Goal: Task Accomplishment & Management: Manage account settings

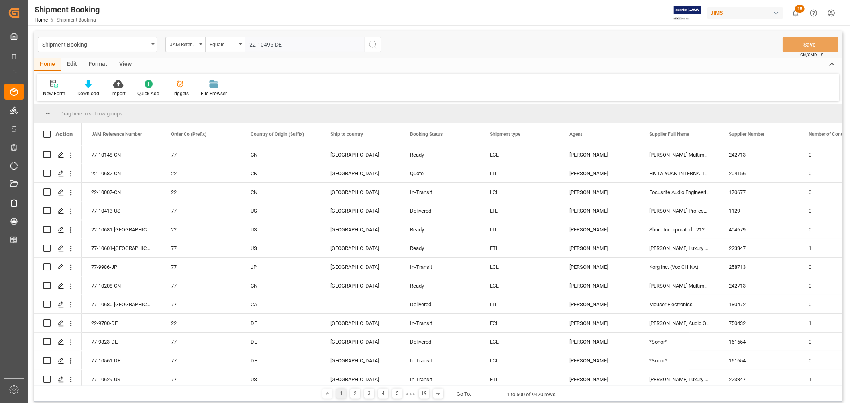
type input "22-10495-DE"
click at [371, 44] on icon "search button" at bounding box center [373, 45] width 10 height 10
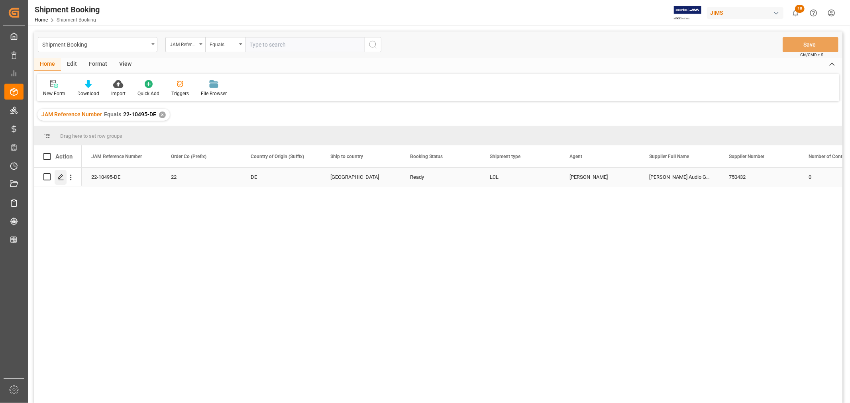
click at [61, 177] on icon "Press SPACE to select this row." at bounding box center [61, 177] width 6 height 6
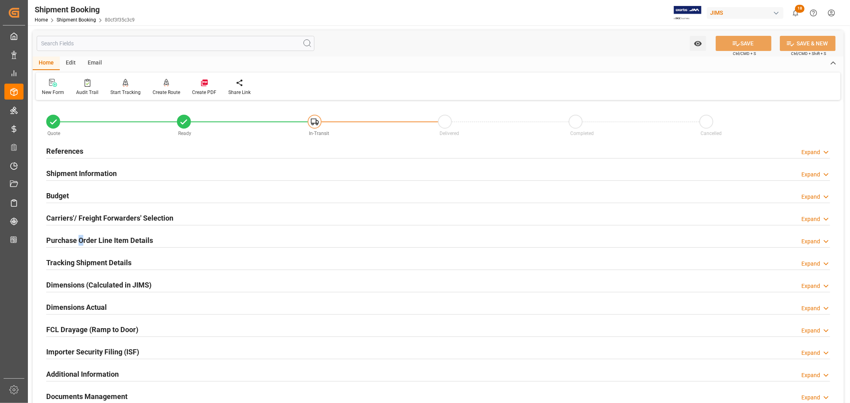
click at [81, 234] on div "Purchase Order Line Item Details" at bounding box center [99, 239] width 107 height 15
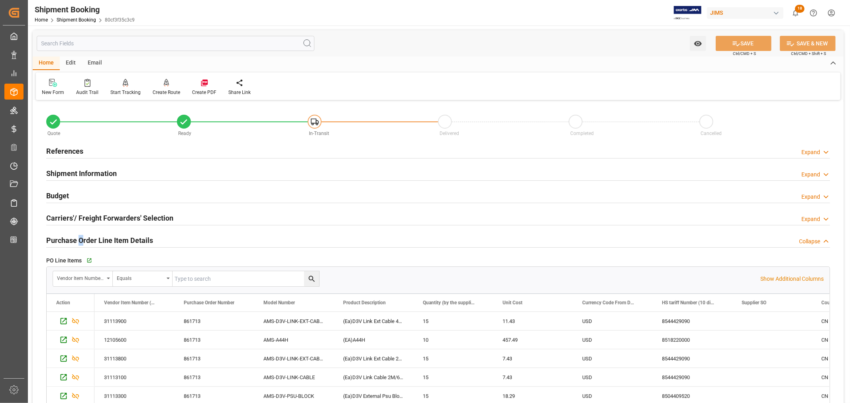
click at [81, 234] on div "Purchase Order Line Item Details" at bounding box center [99, 239] width 107 height 15
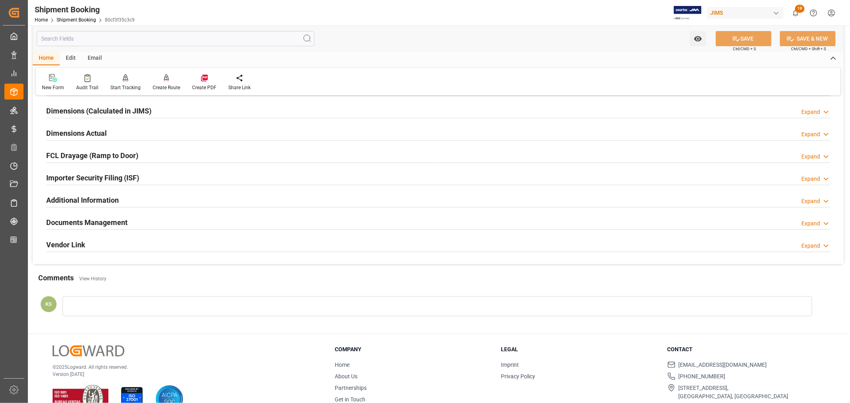
scroll to position [177, 0]
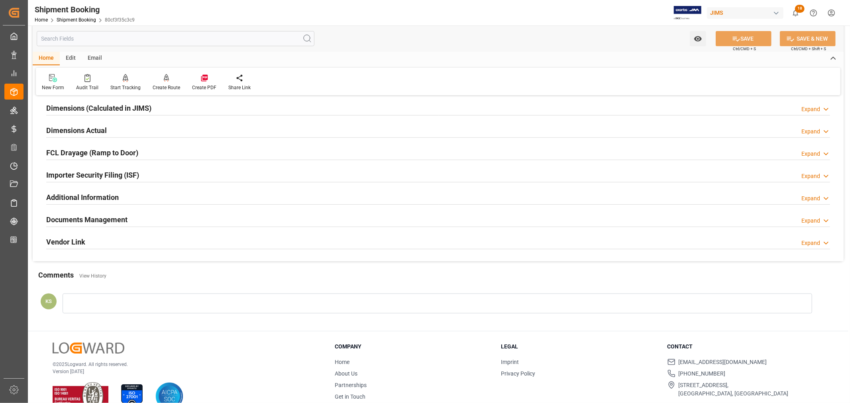
click at [149, 171] on div "Importer Security Filing (ISF) Expand" at bounding box center [437, 174] width 783 height 15
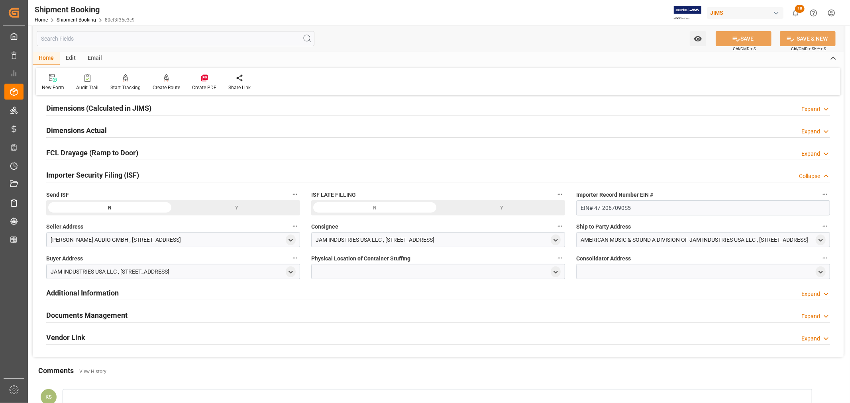
click at [149, 171] on div "Importer Security Filing (ISF) Collapse" at bounding box center [437, 174] width 783 height 15
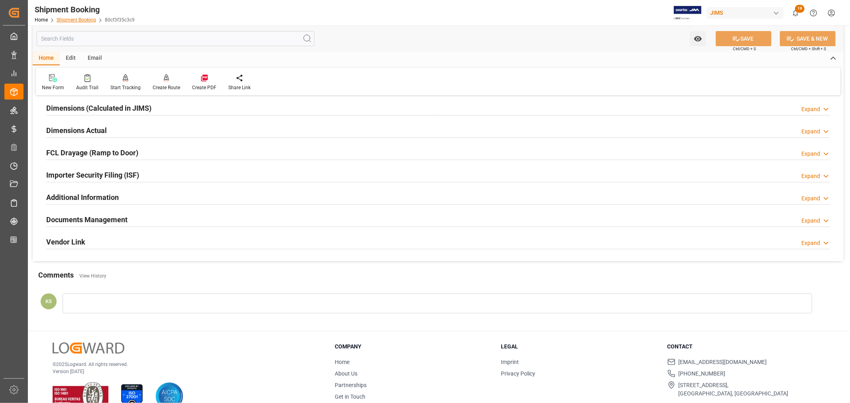
click at [82, 22] on link "Shipment Booking" at bounding box center [76, 20] width 39 height 6
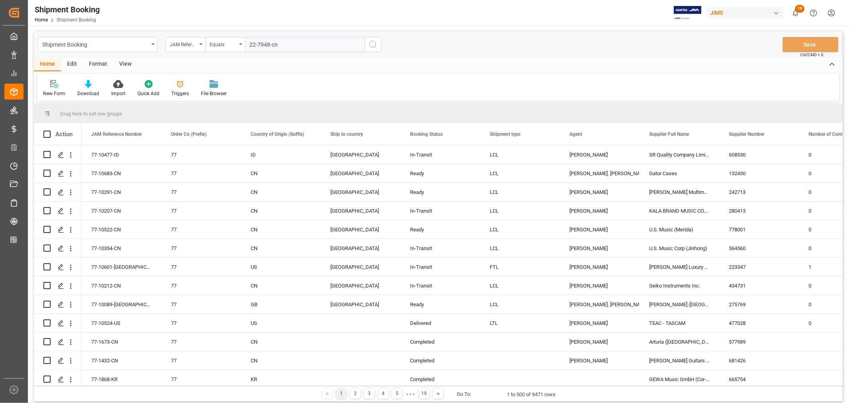
type input "22-7948-cn"
click at [373, 45] on icon "search button" at bounding box center [373, 45] width 10 height 10
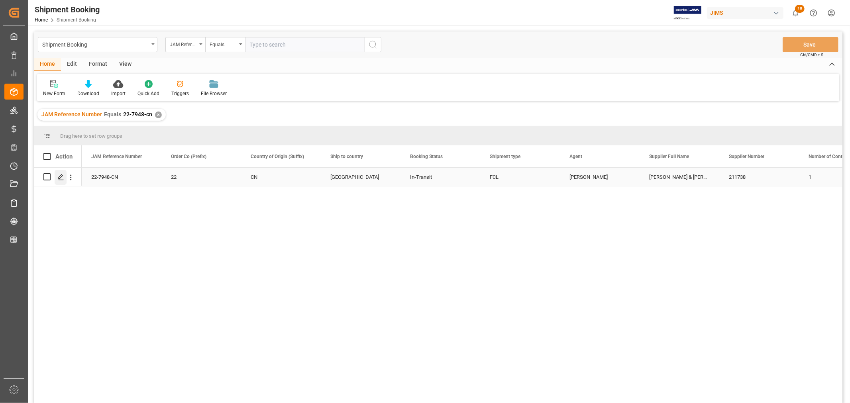
click at [60, 180] on line "Press SPACE to select this row." at bounding box center [61, 180] width 5 height 0
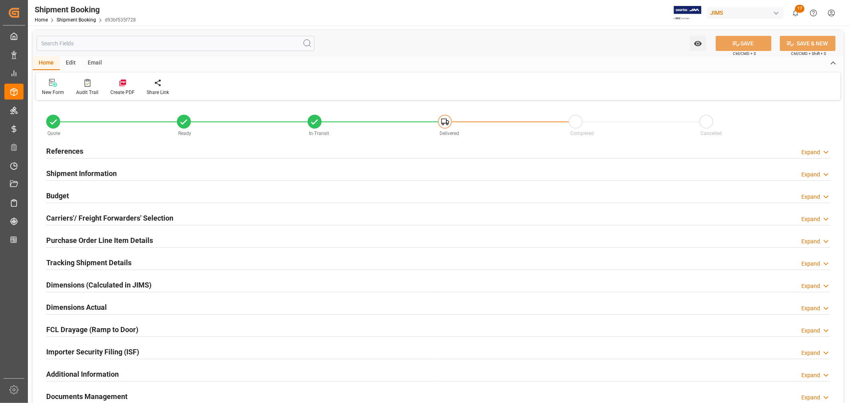
type input "16"
click at [74, 237] on h2 "Purchase Order Line Item Details" at bounding box center [99, 240] width 107 height 11
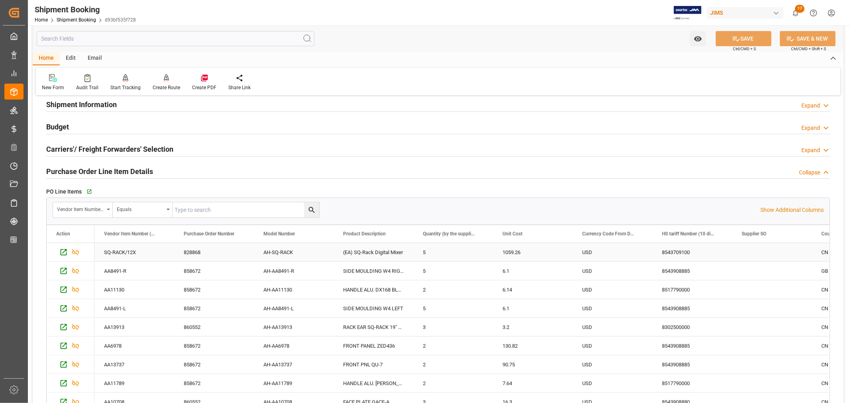
scroll to position [44, 0]
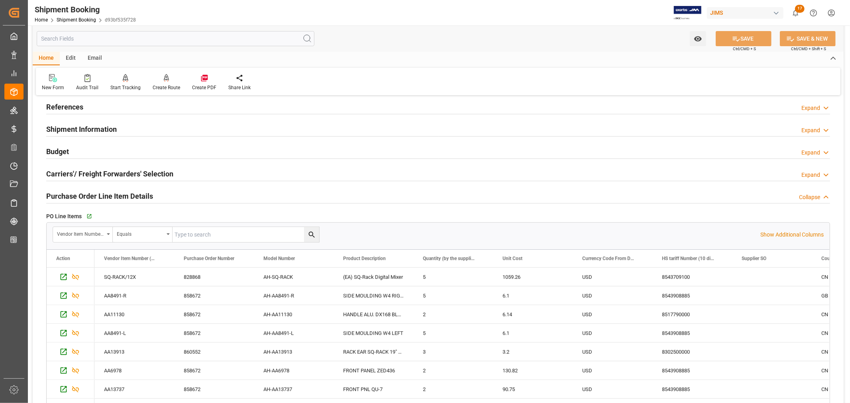
click at [106, 193] on h2 "Purchase Order Line Item Details" at bounding box center [99, 196] width 107 height 11
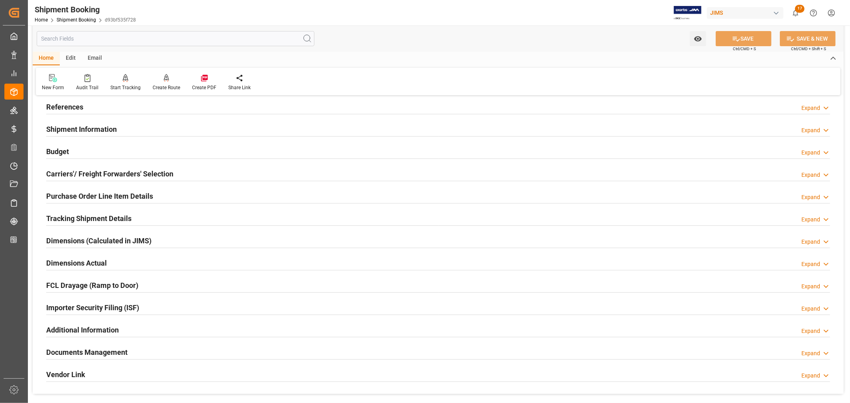
click at [149, 303] on div "Importer Security Filing (ISF) Expand" at bounding box center [437, 307] width 783 height 15
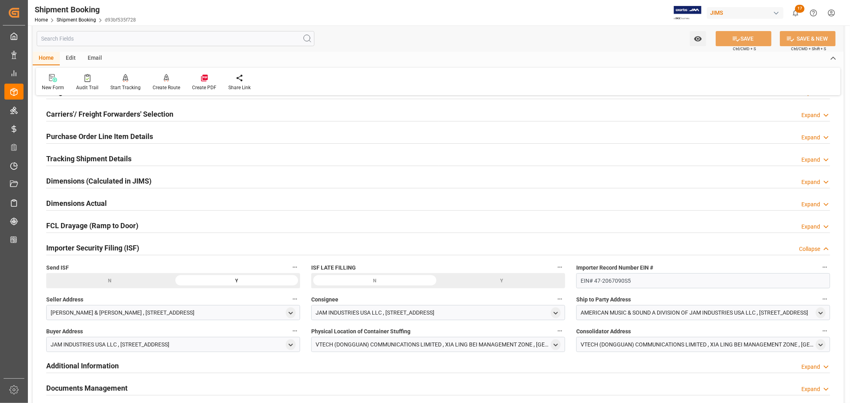
scroll to position [88, 0]
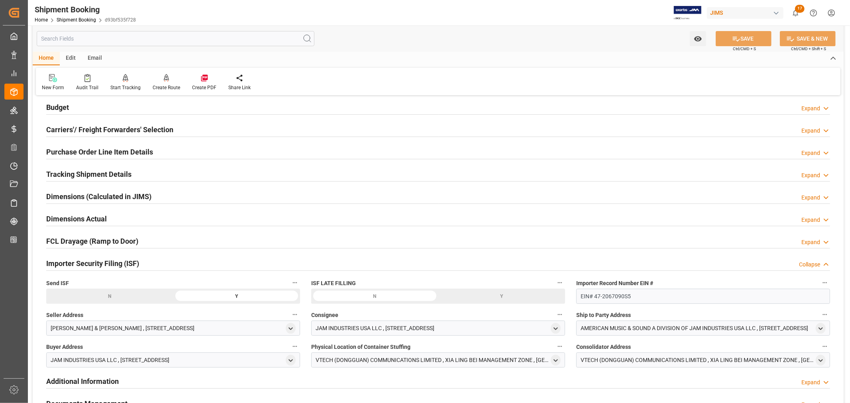
click at [165, 265] on div "Importer Security Filing (ISF) Collapse" at bounding box center [437, 262] width 783 height 15
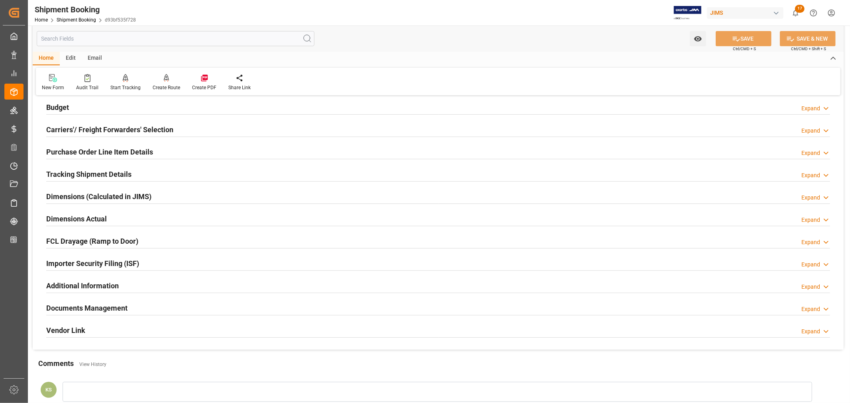
click at [160, 307] on div "Documents Management Expand" at bounding box center [437, 307] width 783 height 15
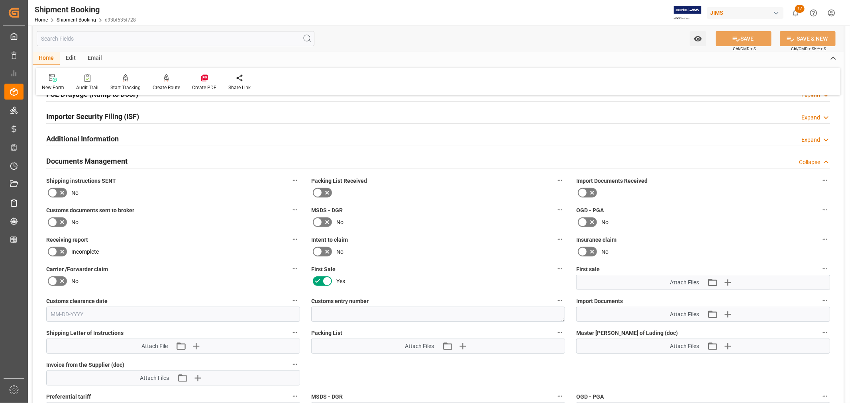
scroll to position [265, 0]
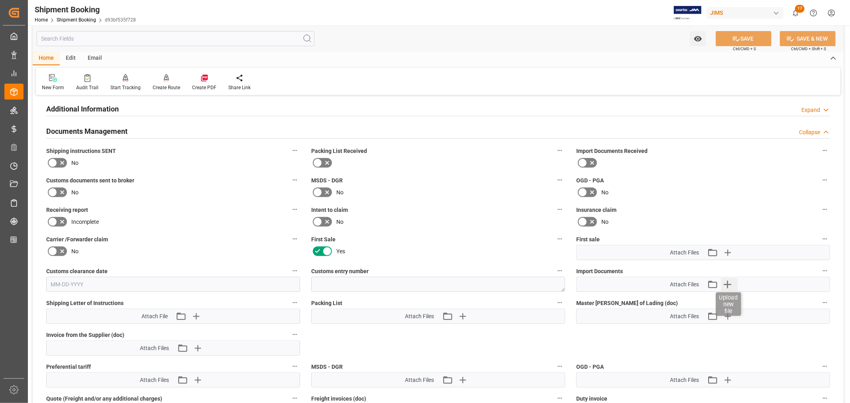
click at [726, 281] on icon "button" at bounding box center [727, 284] width 13 height 13
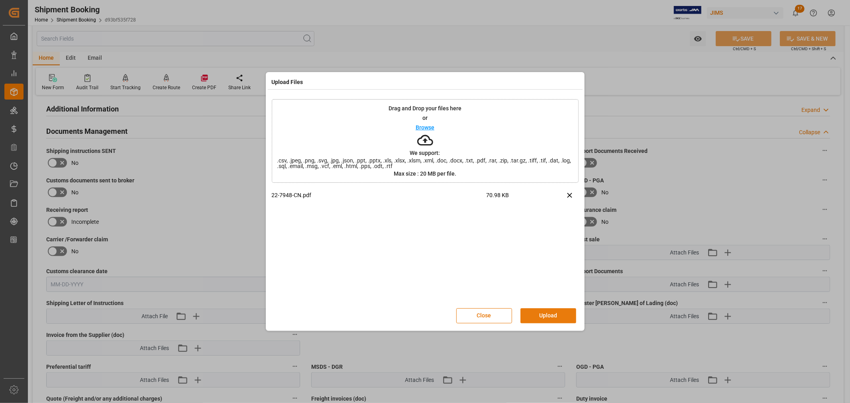
click at [546, 312] on button "Upload" at bounding box center [548, 315] width 56 height 15
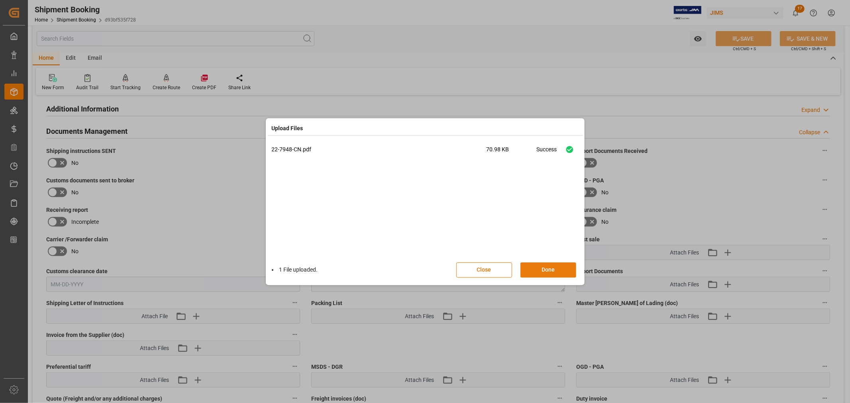
click at [547, 266] on button "Done" at bounding box center [548, 269] width 56 height 15
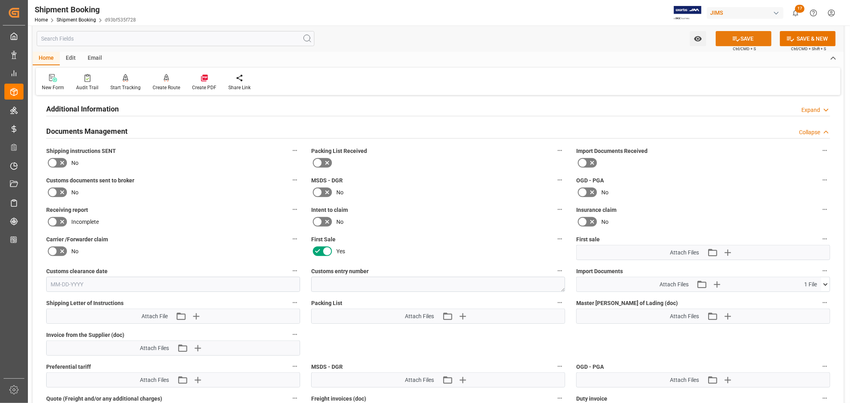
click at [752, 39] on button "SAVE" at bounding box center [743, 38] width 56 height 15
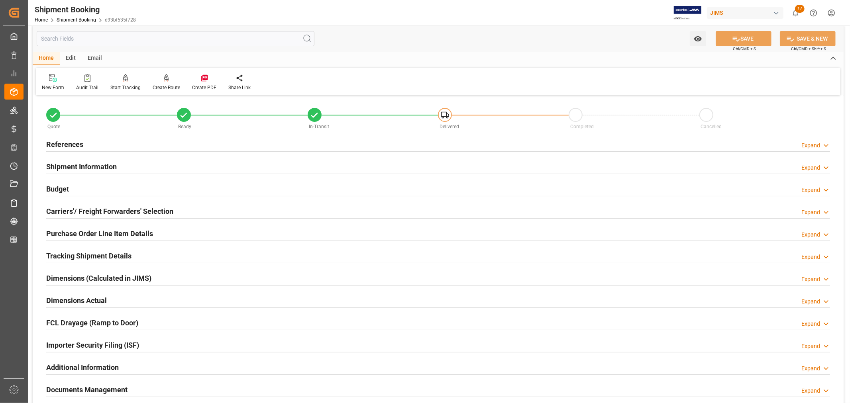
scroll to position [0, 0]
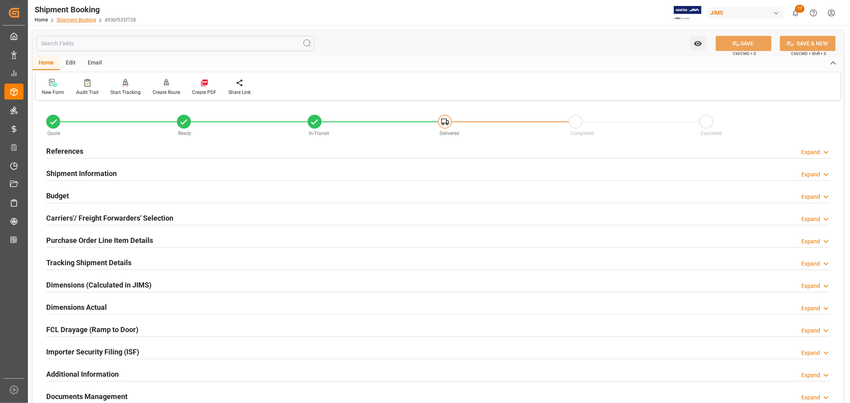
click at [76, 21] on link "Shipment Booking" at bounding box center [76, 20] width 39 height 6
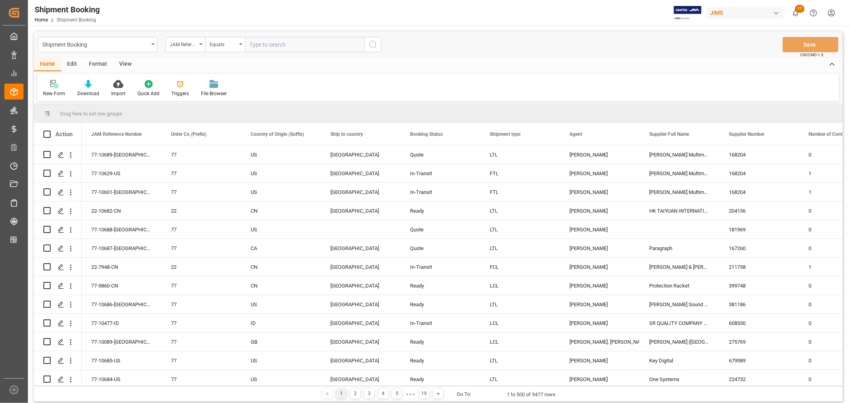
paste input "22-10394-MY"
click at [249, 42] on input "22-10394-MY" at bounding box center [304, 44] width 119 height 15
type input "22-10394-MY"
click at [372, 44] on icon "search button" at bounding box center [373, 45] width 10 height 10
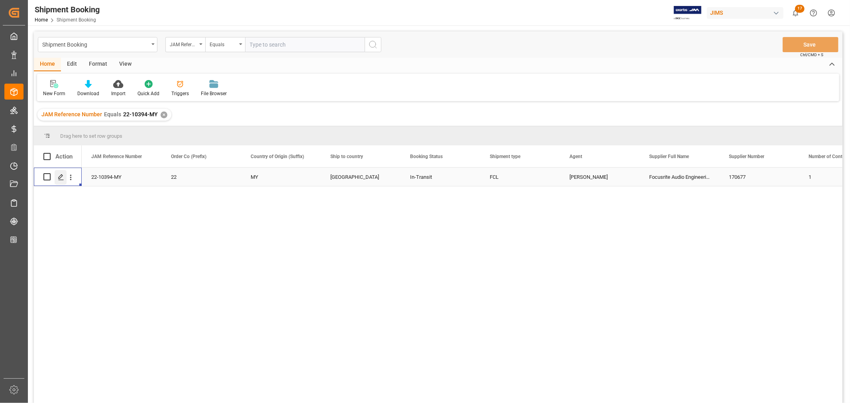
click at [62, 176] on icon "Press SPACE to select this row." at bounding box center [61, 177] width 6 height 6
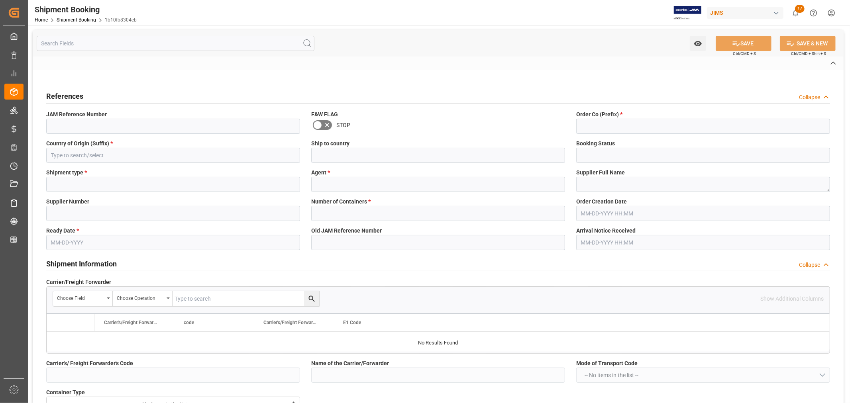
type input "H"
type input "EVERGREEN"
type input "FCA Vetch premises NT HK"
type input "AS"
type input "S"
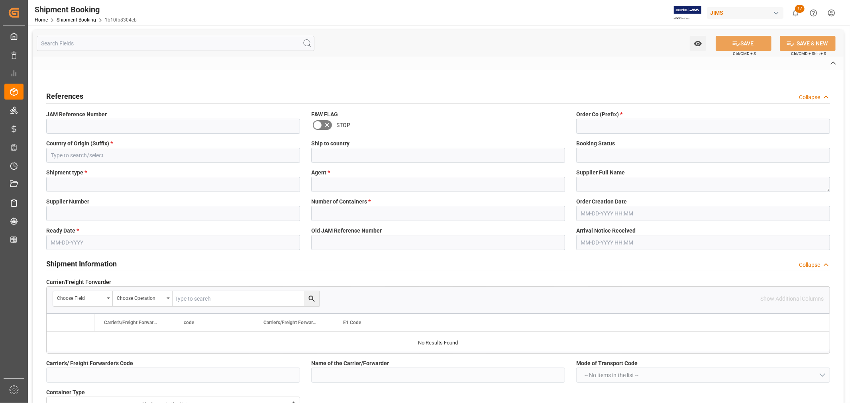
type input "AS-SA"
type input "093500256439"
type input "EGLV093500256439"
type input "093500256439"
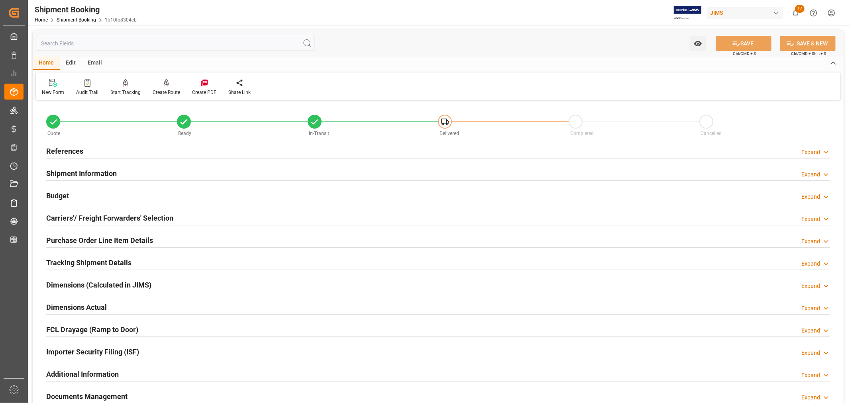
type input "31"
click at [103, 174] on h2 "Shipment Information" at bounding box center [81, 173] width 70 height 11
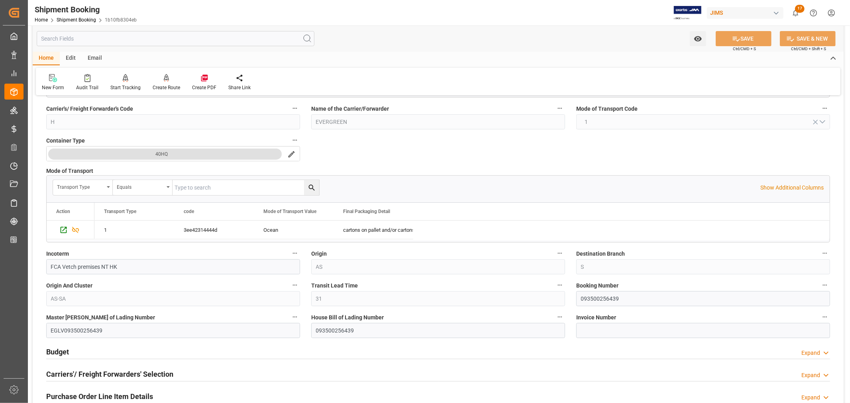
scroll to position [177, 0]
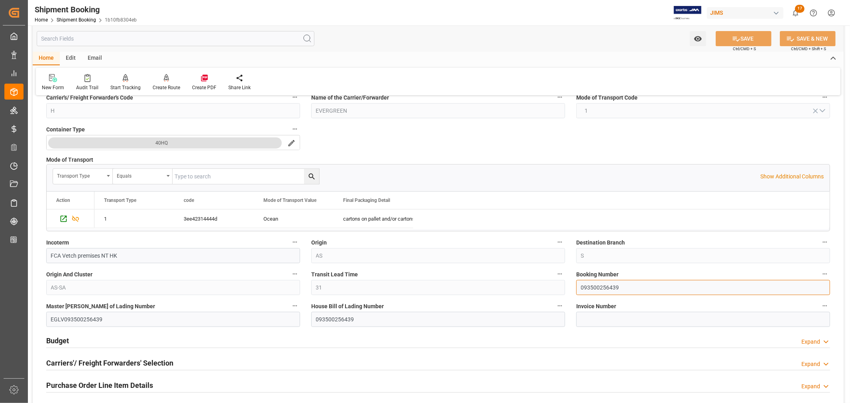
click at [592, 288] on input "093500256439" at bounding box center [703, 287] width 254 height 15
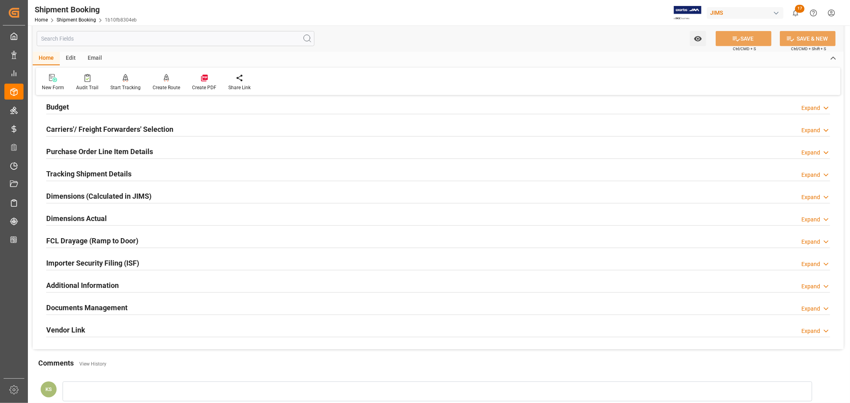
scroll to position [443, 0]
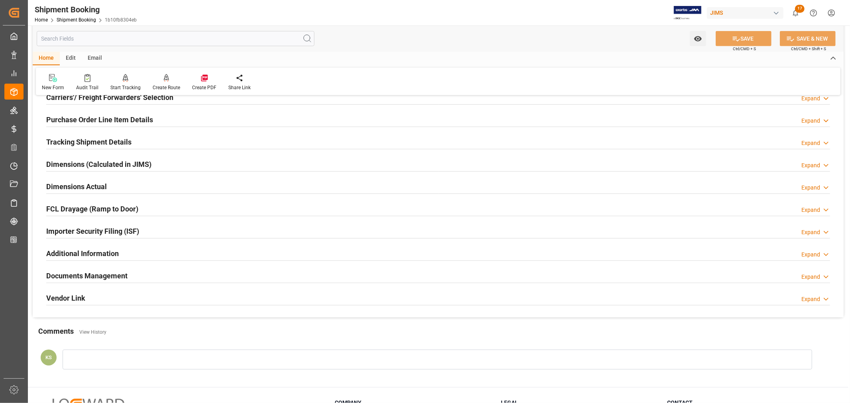
click at [177, 233] on div "Importer Security Filing (ISF) Expand" at bounding box center [437, 230] width 783 height 15
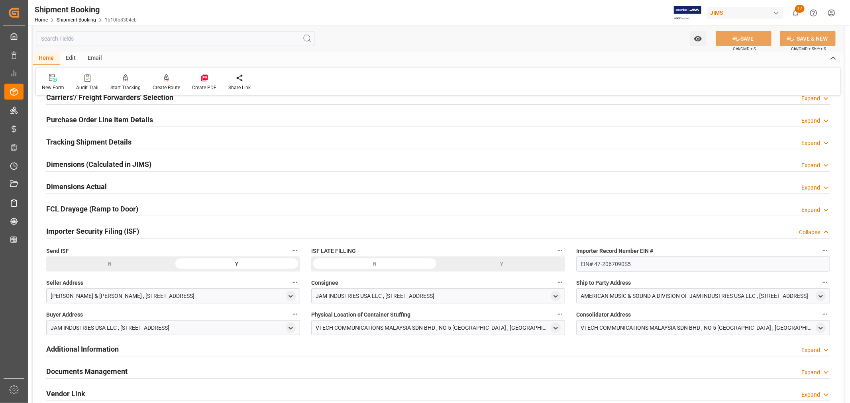
click at [177, 233] on div "Importer Security Filing (ISF) Collapse" at bounding box center [437, 230] width 783 height 15
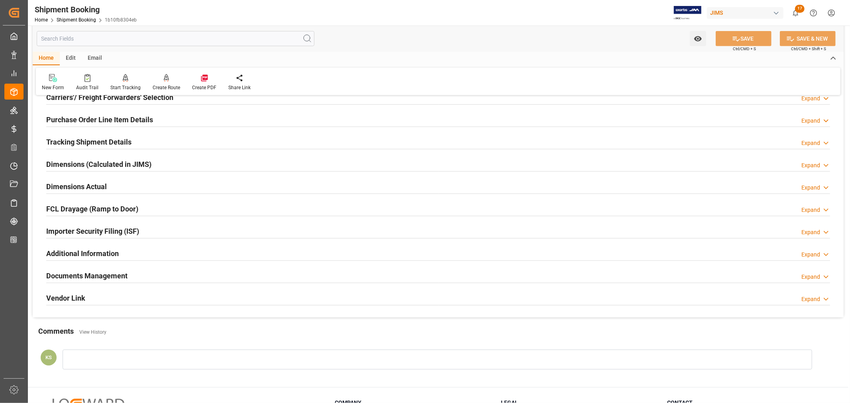
click at [178, 278] on div "Documents Management Expand" at bounding box center [437, 275] width 783 height 15
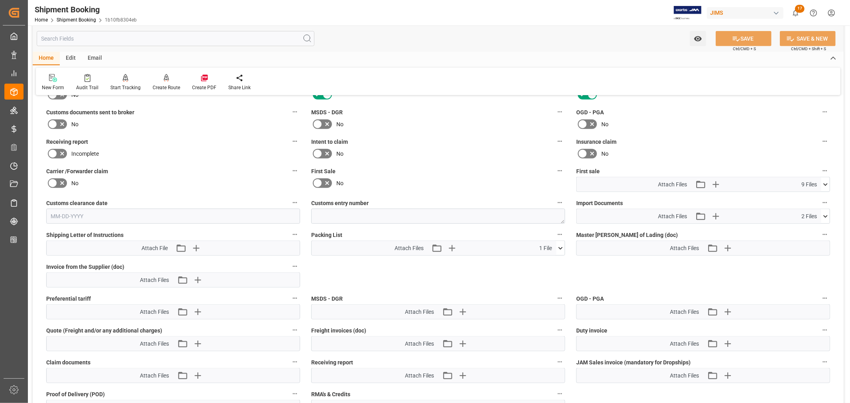
scroll to position [664, 0]
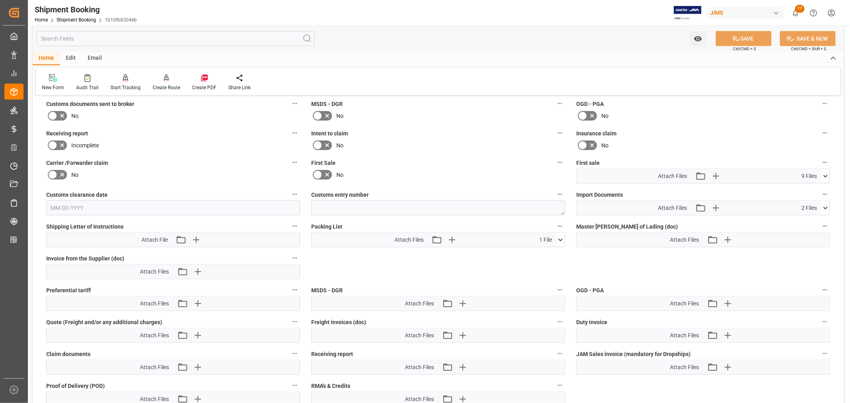
click at [824, 206] on icon at bounding box center [825, 208] width 8 height 8
click at [824, 207] on icon at bounding box center [825, 208] width 4 height 2
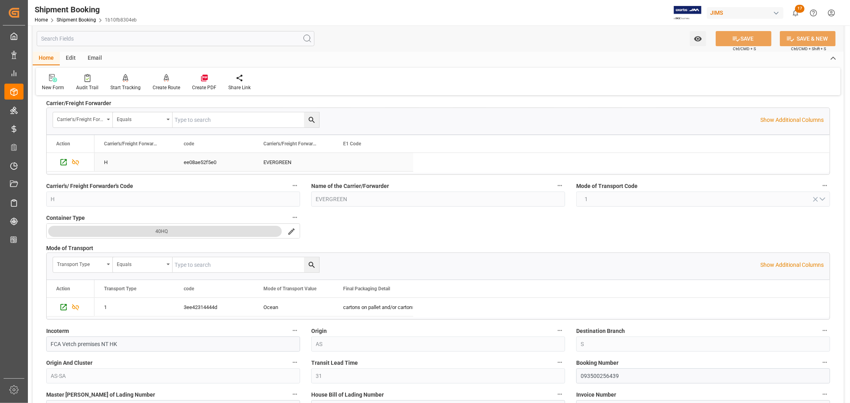
scroll to position [0, 0]
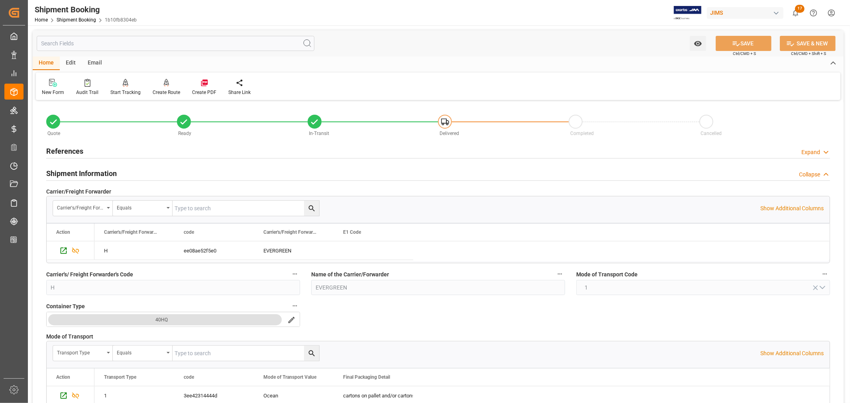
click at [78, 169] on h2 "Shipment Information" at bounding box center [81, 173] width 70 height 11
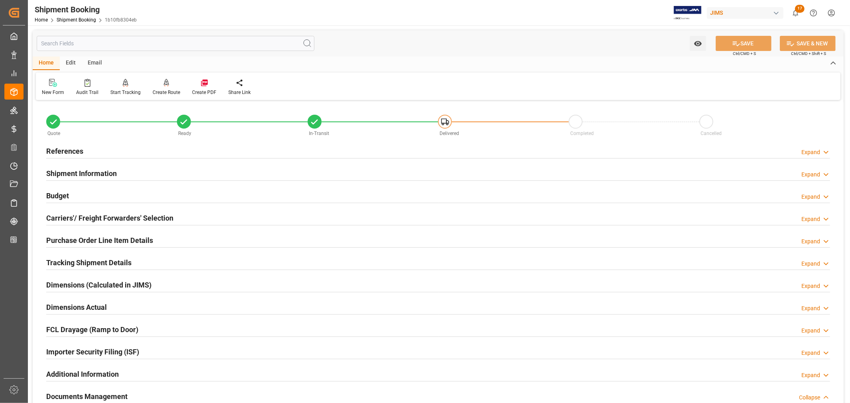
click at [70, 151] on h2 "References" at bounding box center [64, 151] width 37 height 11
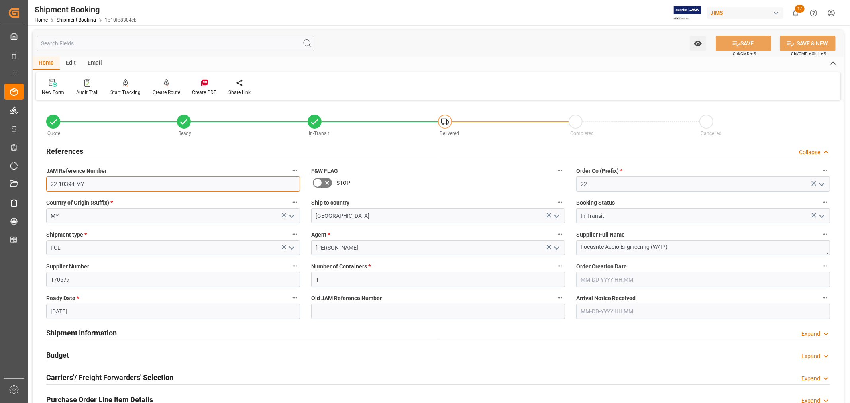
drag, startPoint x: 83, startPoint y: 183, endPoint x: 52, endPoint y: 182, distance: 31.1
click at [52, 182] on input "22-10394-MY" at bounding box center [173, 183] width 254 height 15
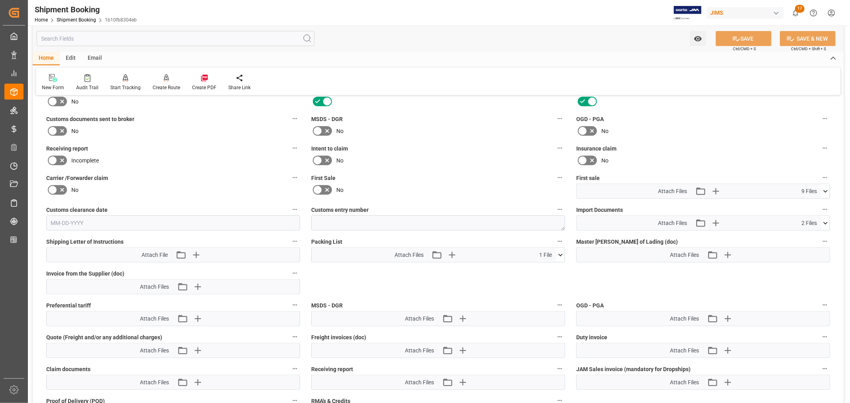
scroll to position [487, 0]
click at [716, 219] on icon "button" at bounding box center [715, 222] width 13 height 13
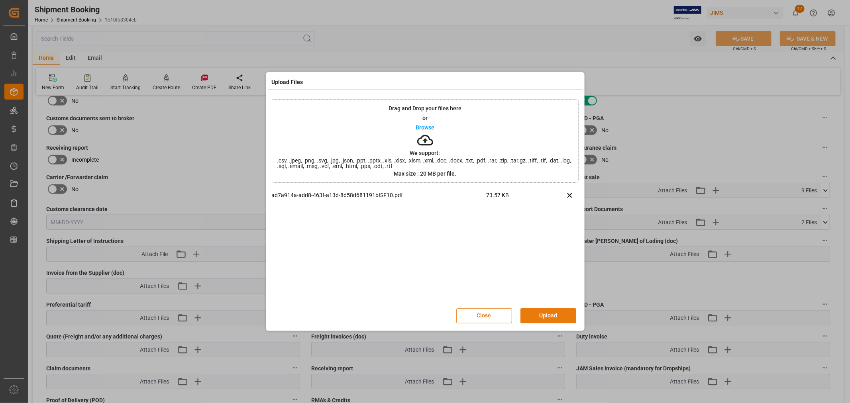
click at [544, 316] on button "Upload" at bounding box center [548, 315] width 56 height 15
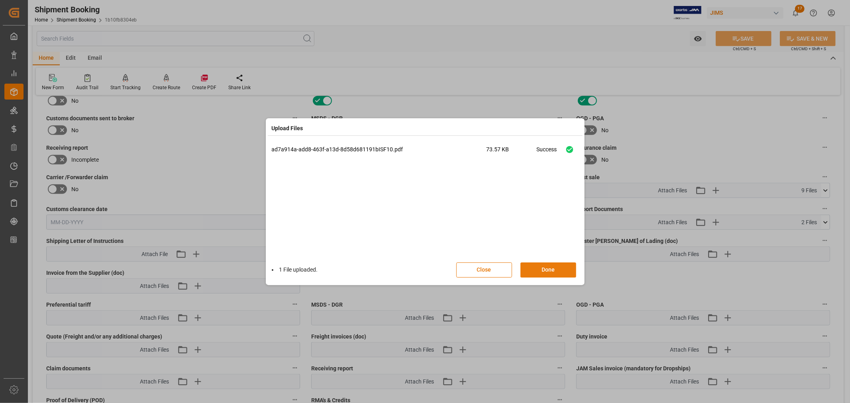
click at [546, 266] on button "Done" at bounding box center [548, 269] width 56 height 15
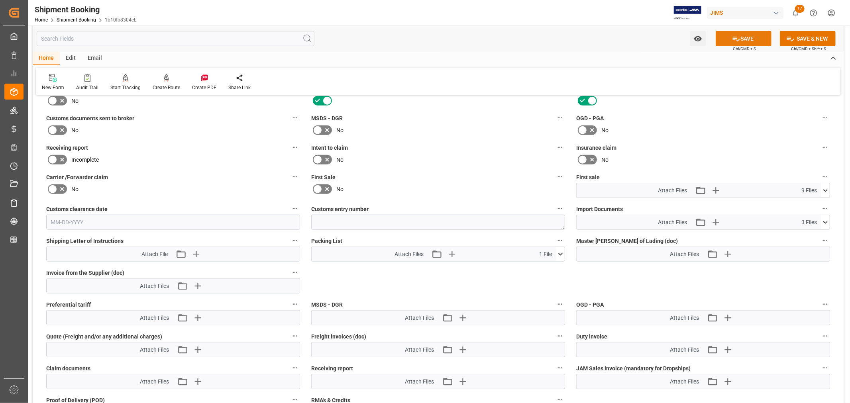
click at [745, 40] on button "SAVE" at bounding box center [743, 38] width 56 height 15
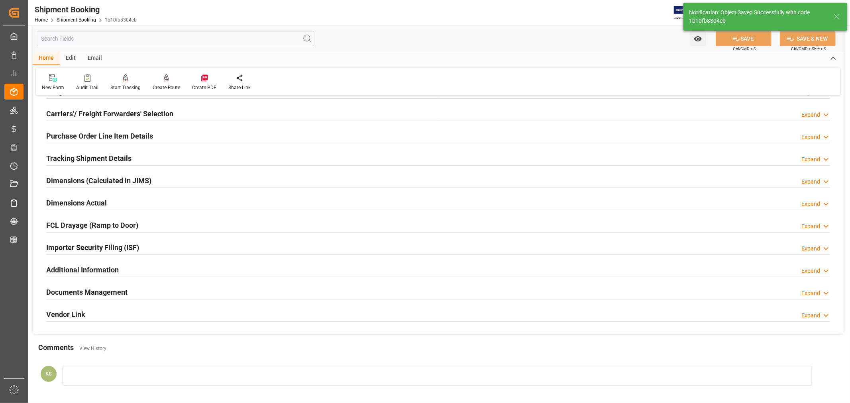
scroll to position [0, 0]
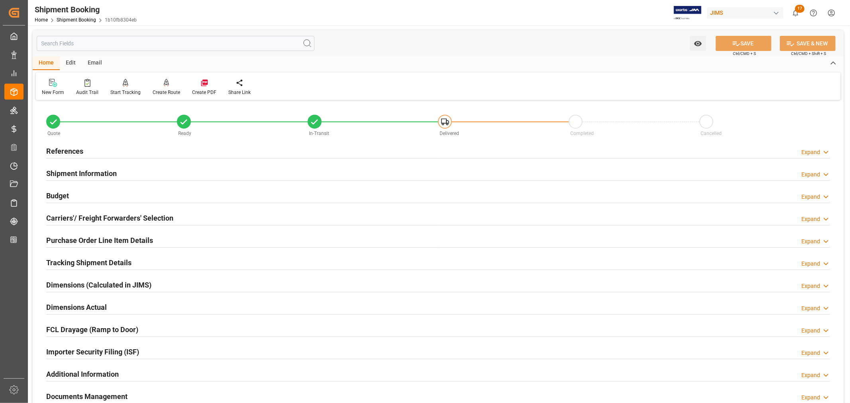
click at [76, 149] on h2 "References" at bounding box center [64, 151] width 37 height 11
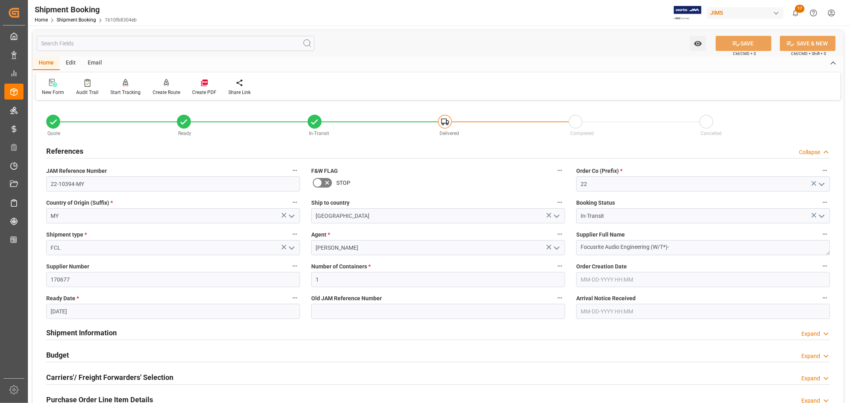
click at [76, 149] on h2 "References" at bounding box center [64, 151] width 37 height 11
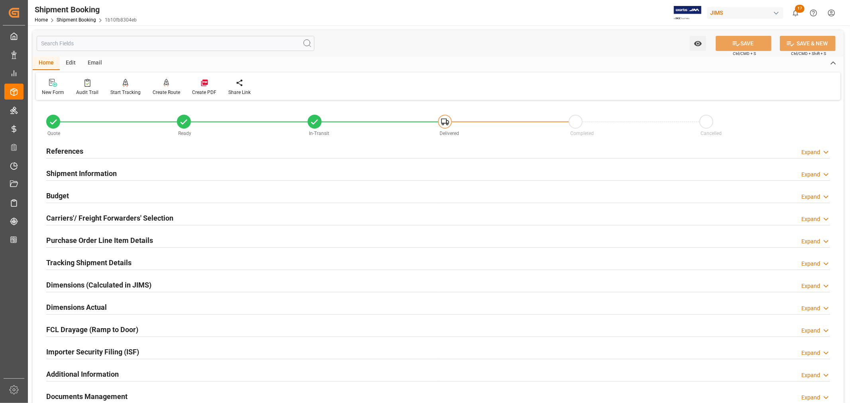
click at [78, 237] on h2 "Purchase Order Line Item Details" at bounding box center [99, 240] width 107 height 11
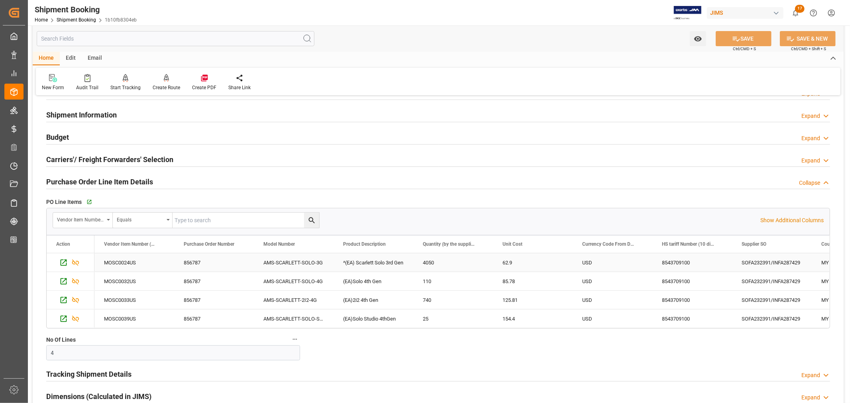
scroll to position [44, 0]
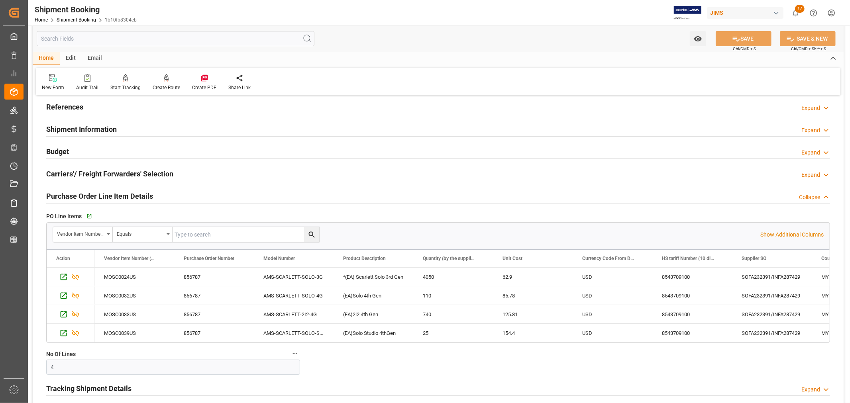
click at [88, 196] on h2 "Purchase Order Line Item Details" at bounding box center [99, 196] width 107 height 11
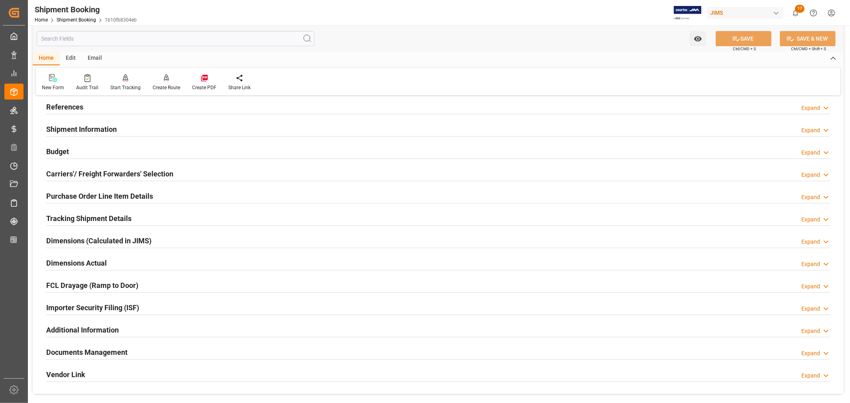
click at [76, 107] on h2 "References" at bounding box center [64, 107] width 37 height 11
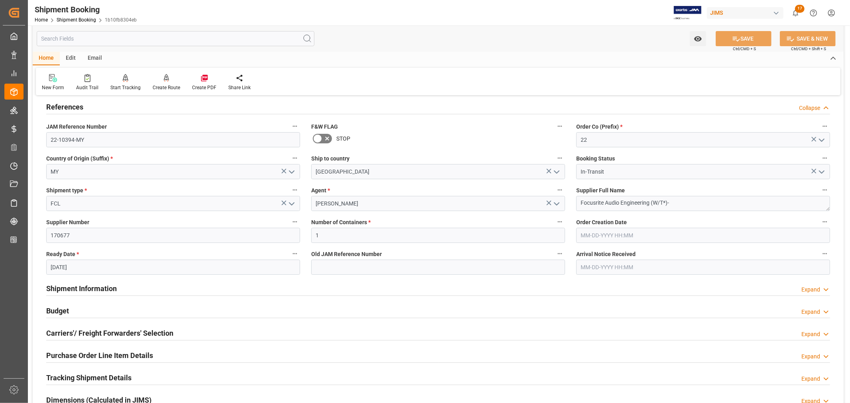
click at [81, 106] on h2 "References" at bounding box center [64, 107] width 37 height 11
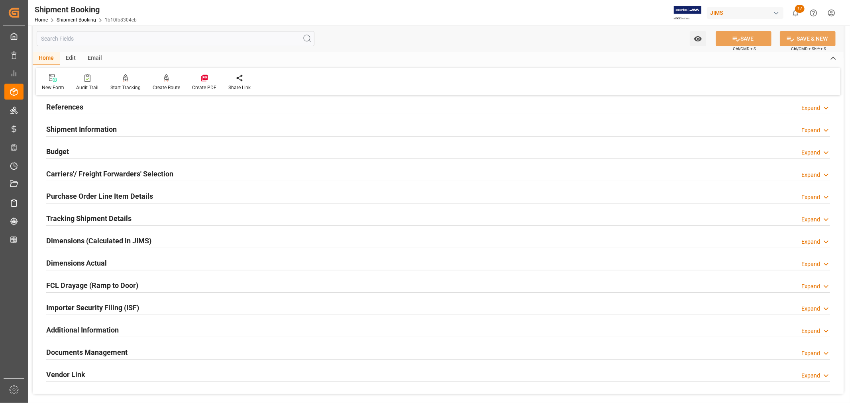
drag, startPoint x: 225, startPoint y: 131, endPoint x: 233, endPoint y: 133, distance: 8.1
click at [225, 131] on div "Shipment Information Expand" at bounding box center [437, 128] width 783 height 15
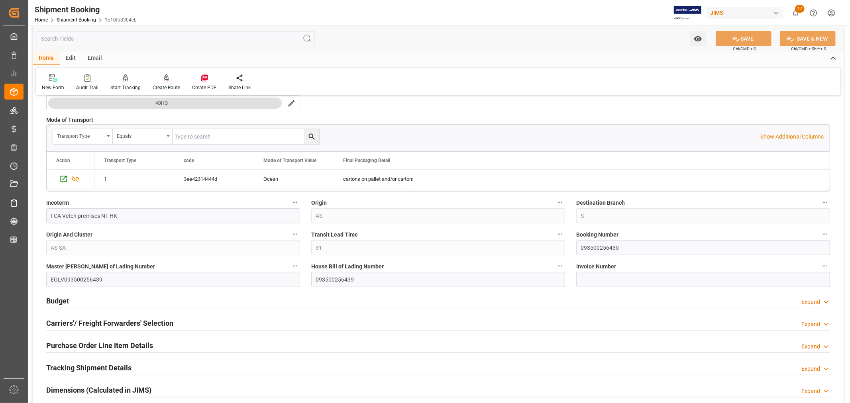
scroll to position [221, 0]
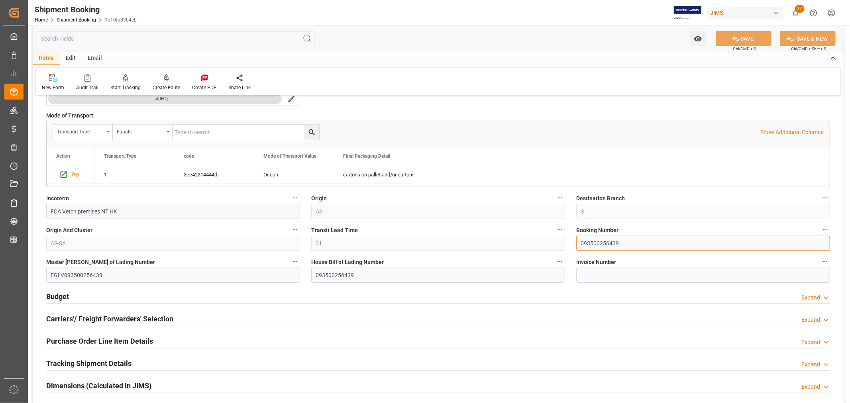
click at [591, 242] on input "093500256439" at bounding box center [703, 243] width 254 height 15
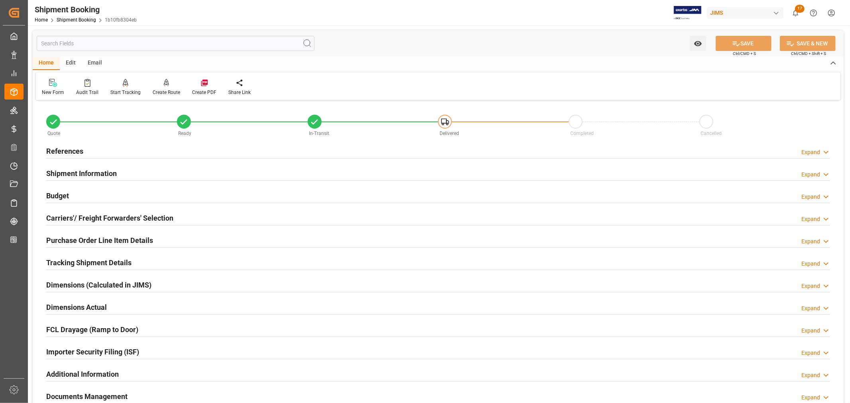
click at [90, 238] on h2 "Purchase Order Line Item Details" at bounding box center [99, 240] width 107 height 11
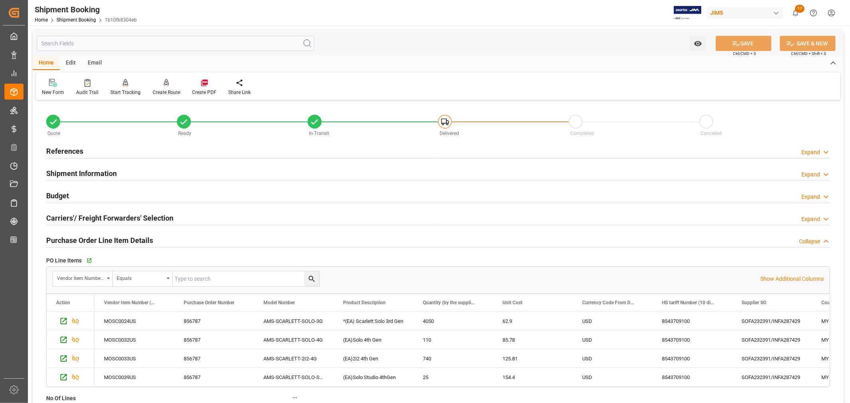
click at [90, 238] on h2 "Purchase Order Line Item Details" at bounding box center [99, 240] width 107 height 11
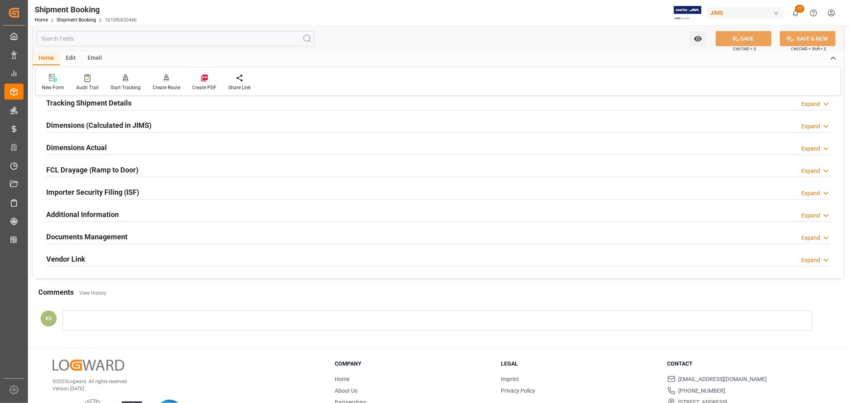
scroll to position [196, 0]
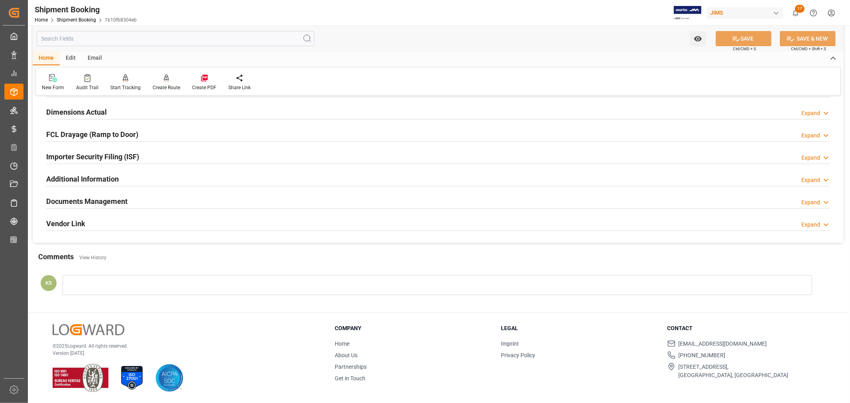
click at [117, 198] on h2 "Documents Management" at bounding box center [86, 201] width 81 height 11
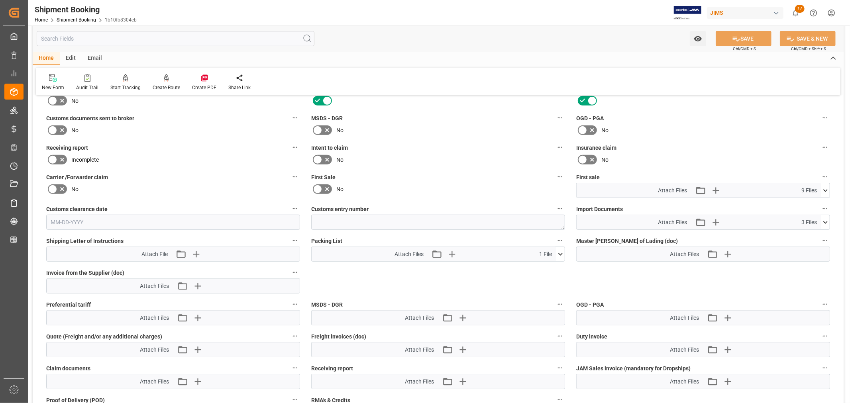
scroll to position [328, 0]
click at [825, 221] on icon at bounding box center [825, 221] width 8 height 8
click at [808, 233] on icon at bounding box center [804, 236] width 8 height 8
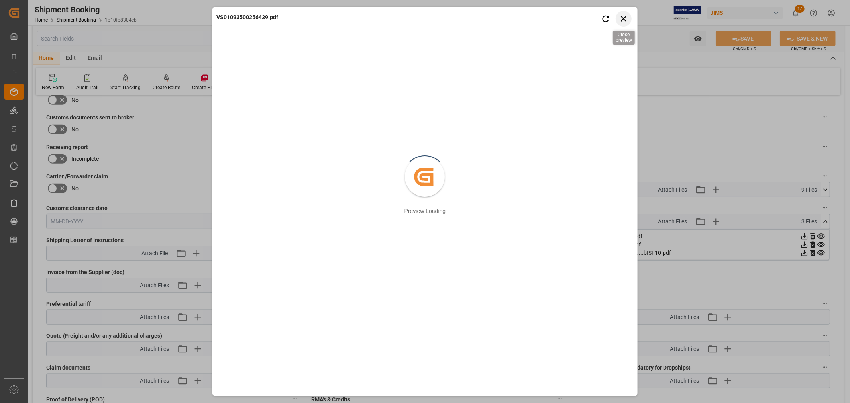
click at [625, 18] on icon "button" at bounding box center [623, 19] width 10 height 10
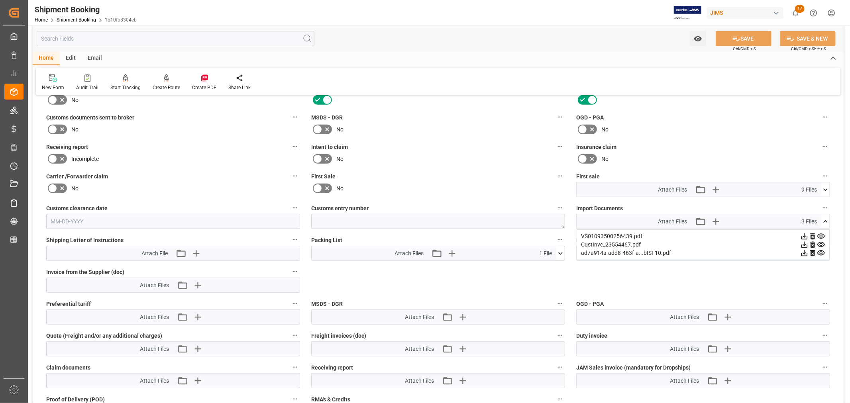
click at [826, 220] on icon at bounding box center [825, 221] width 8 height 8
click at [317, 188] on icon at bounding box center [318, 189] width 10 height 10
click at [0, 0] on input "checkbox" at bounding box center [0, 0] width 0 height 0
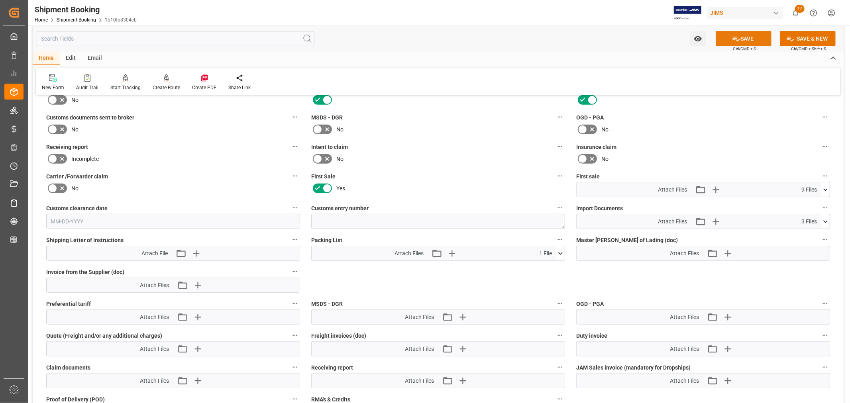
click at [744, 37] on button "SAVE" at bounding box center [743, 38] width 56 height 15
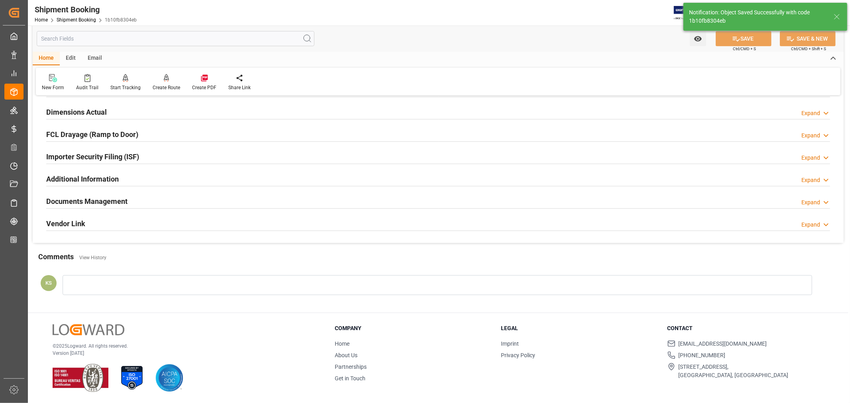
scroll to position [196, 0]
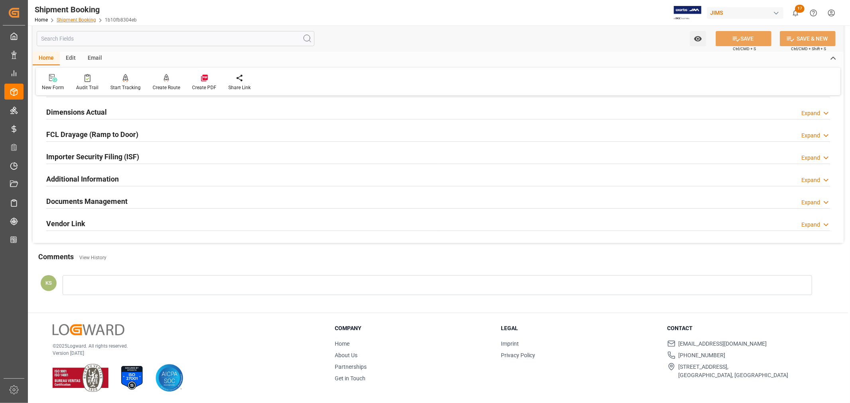
click at [69, 19] on link "Shipment Booking" at bounding box center [76, 20] width 39 height 6
